Goal: Task Accomplishment & Management: Use online tool/utility

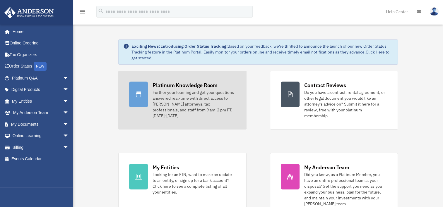
click at [178, 84] on div "Platinum Knowledge Room" at bounding box center [184, 85] width 65 height 7
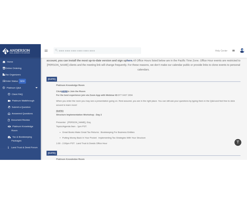
scroll to position [234, 0]
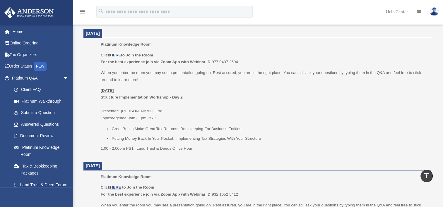
click at [294, 116] on p "Friday, September 26 Structure Implementation Workshop - Day 2 Presenter: Josh …" at bounding box center [264, 104] width 326 height 35
click at [298, 112] on p "Friday, September 26 Structure Implementation Workshop - Day 2 Presenter: Josh …" at bounding box center [264, 104] width 326 height 35
click at [301, 110] on p "Friday, September 26 Structure Implementation Workshop - Day 2 Presenter: Josh …" at bounding box center [264, 104] width 326 height 35
click at [301, 106] on p "Friday, September 26 Structure Implementation Workshop - Day 2 Presenter: Josh …" at bounding box center [264, 104] width 326 height 35
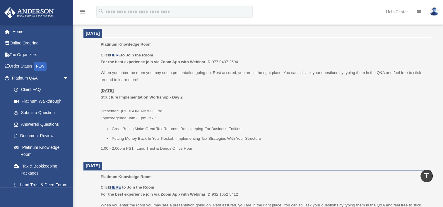
click at [188, 92] on p "Friday, September 26 Structure Implementation Workshop - Day 2 Presenter: Josh …" at bounding box center [264, 104] width 326 height 35
click at [197, 89] on p "Friday, September 26 Structure Implementation Workshop - Day 2 Presenter: Josh …" at bounding box center [264, 104] width 326 height 35
click at [221, 90] on p "Friday, September 26 Structure Implementation Workshop - Day 2 Presenter: Josh …" at bounding box center [264, 104] width 326 height 35
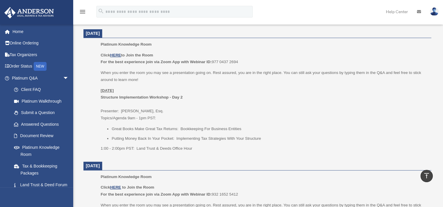
click at [257, 58] on p "Click HERE to Join the Room For the best experience join via Zoom App with Webi…" at bounding box center [264, 59] width 326 height 14
drag, startPoint x: 257, startPoint y: 58, endPoint x: 236, endPoint y: 46, distance: 24.2
click at [236, 46] on p "Platinum Knowledge Room" at bounding box center [264, 44] width 326 height 7
click at [240, 37] on dt "September 26, 2025" at bounding box center [257, 33] width 348 height 9
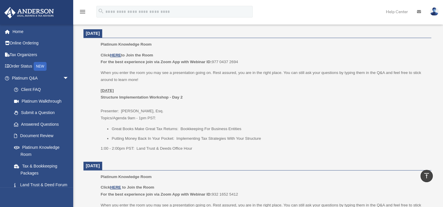
click at [233, 35] on dt "September 26, 2025" at bounding box center [257, 33] width 348 height 9
click at [238, 36] on dt "September 26, 2025" at bounding box center [257, 33] width 348 height 9
click at [240, 33] on dt "September 26, 2025" at bounding box center [257, 33] width 348 height 9
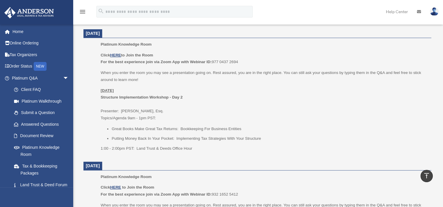
click at [169, 30] on dt "September 26, 2025" at bounding box center [257, 33] width 348 height 9
click at [279, 11] on div "menu search Site Menu add intoprimeproperties@gmail.com My Profile Reset Passwo…" at bounding box center [221, 14] width 434 height 20
click at [257, 31] on dt "September 26, 2025" at bounding box center [257, 33] width 348 height 9
click at [267, 13] on div "menu search Site Menu add intoprimeproperties@gmail.com My Profile Reset Passwo…" at bounding box center [221, 14] width 434 height 20
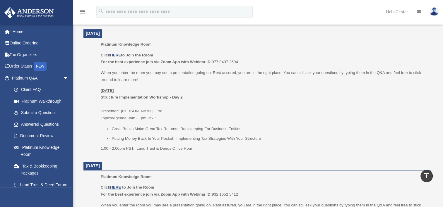
click at [331, 21] on div "menu search Site Menu add intoprimeproperties@gmail.com My Profile Reset Passwo…" at bounding box center [221, 14] width 434 height 20
click at [329, 16] on div "menu search Site Menu add intoprimeproperties@gmail.com My Profile Reset Passwo…" at bounding box center [221, 14] width 434 height 20
click at [329, 13] on div "menu search Site Menu add intoprimeproperties@gmail.com My Profile Reset Passwo…" at bounding box center [221, 14] width 434 height 20
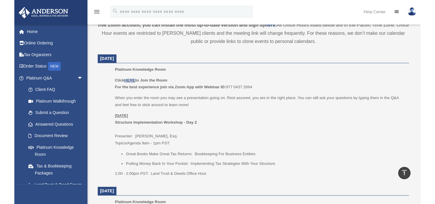
scroll to position [208, 0]
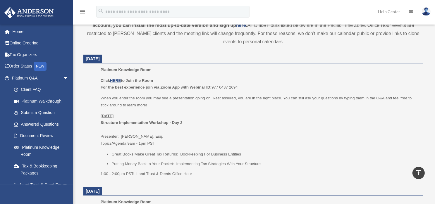
click at [380, 68] on p "Platinum Knowledge Room" at bounding box center [260, 69] width 319 height 7
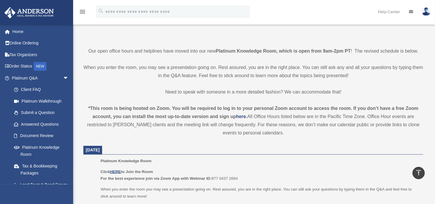
scroll to position [0, 0]
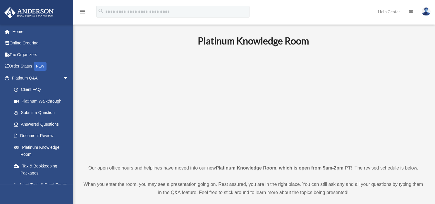
click at [393, 98] on p at bounding box center [253, 105] width 340 height 102
click at [399, 138] on p at bounding box center [253, 105] width 340 height 102
click at [386, 124] on p at bounding box center [253, 105] width 340 height 102
